Goal: Task Accomplishment & Management: Manage account settings

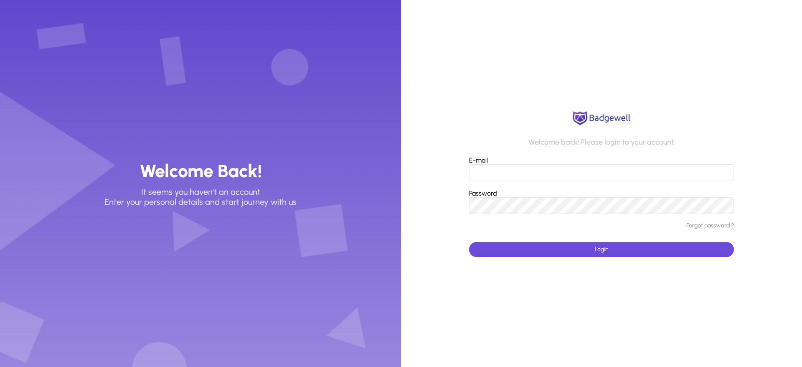
type input "**********"
click at [562, 253] on span "submit" at bounding box center [601, 249] width 265 height 20
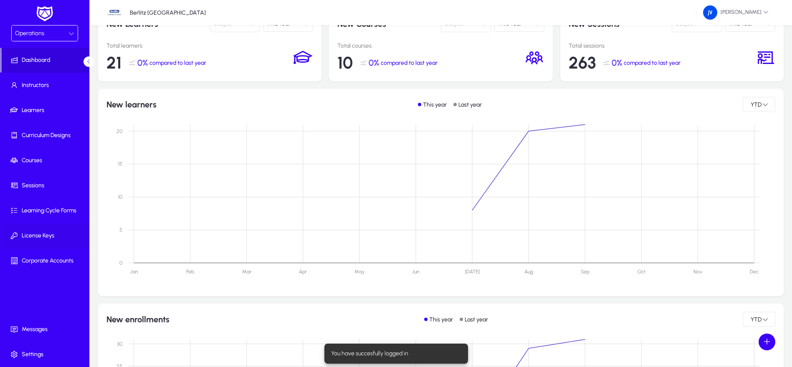
scroll to position [125, 0]
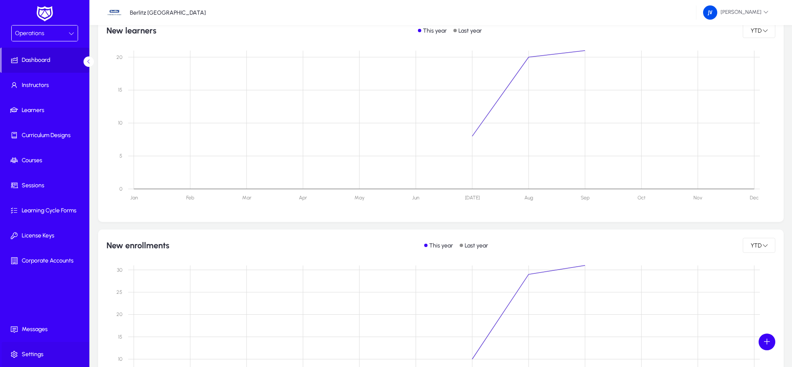
click at [23, 352] on span "Settings" at bounding box center [46, 354] width 89 height 8
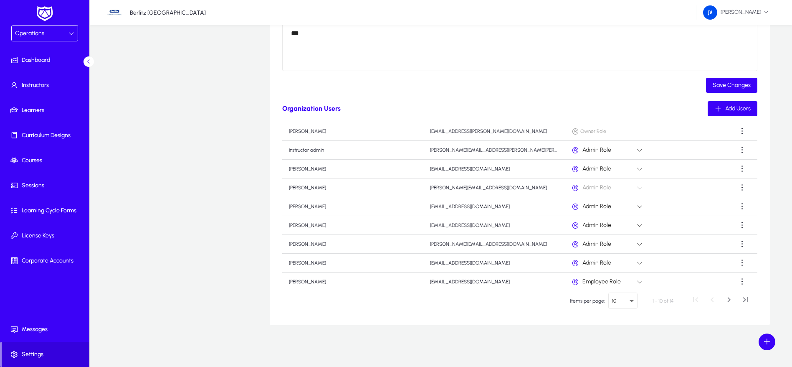
scroll to position [47, 0]
click at [725, 301] on span "Next page" at bounding box center [729, 300] width 17 height 17
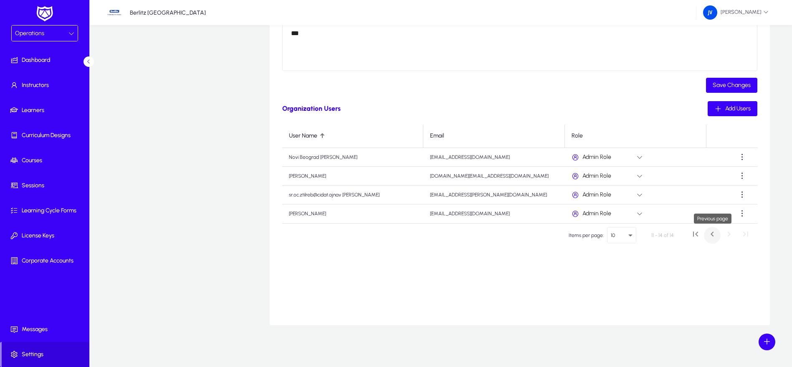
click at [712, 235] on span "Previous page" at bounding box center [712, 235] width 17 height 17
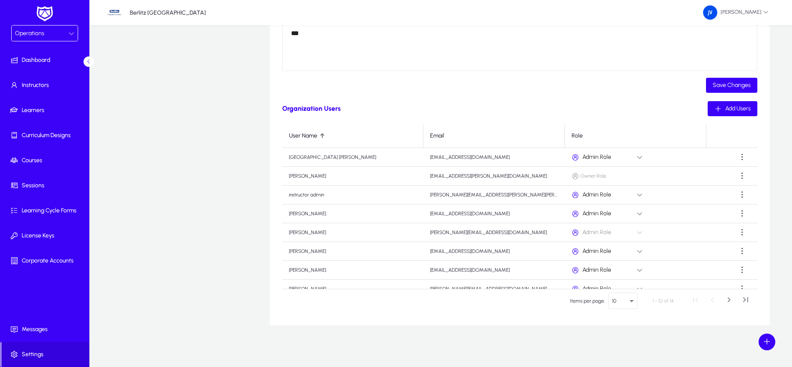
scroll to position [47, 0]
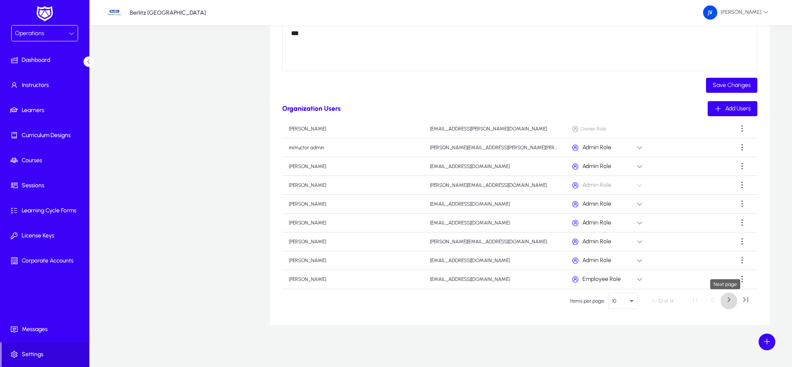
click at [726, 299] on span "Next page" at bounding box center [729, 300] width 17 height 17
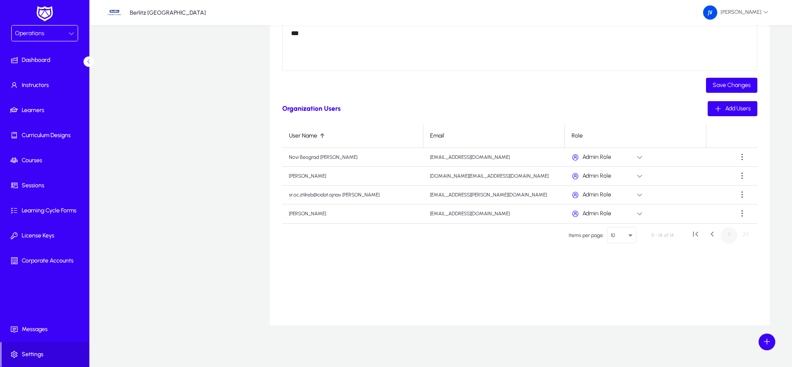
scroll to position [0, 0]
click at [711, 234] on span "Previous page" at bounding box center [712, 235] width 17 height 17
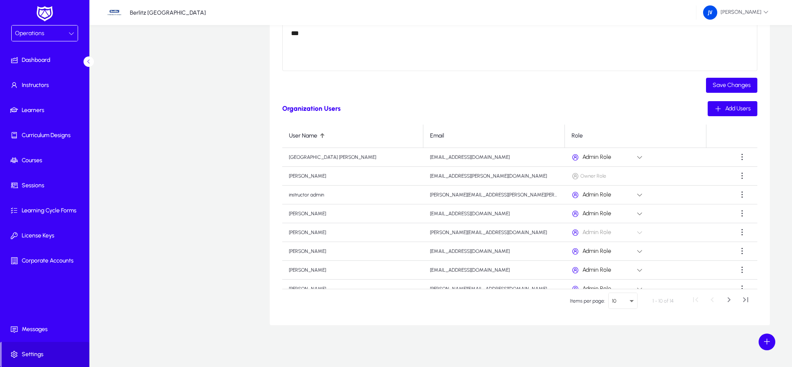
scroll to position [47, 0]
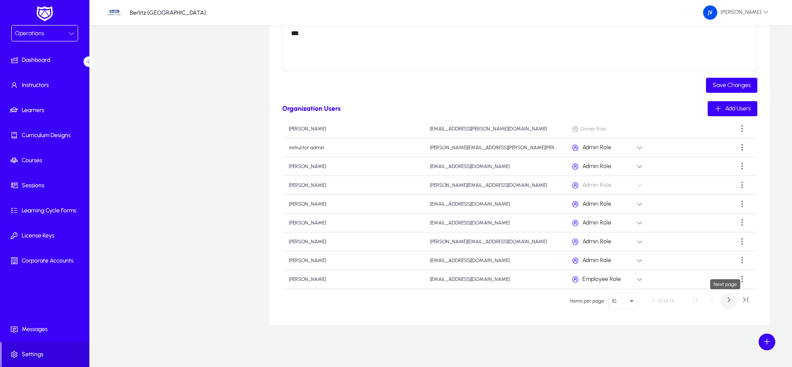
click at [721, 301] on span "Next page" at bounding box center [729, 300] width 17 height 17
